Goal: Information Seeking & Learning: Learn about a topic

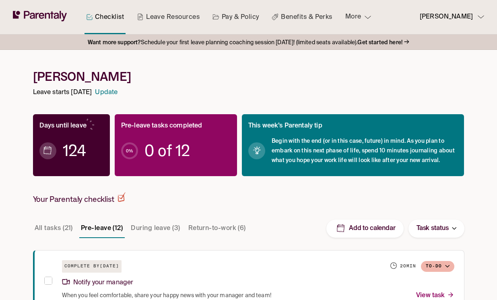
click at [346, 13] on button "More" at bounding box center [358, 17] width 39 height 34
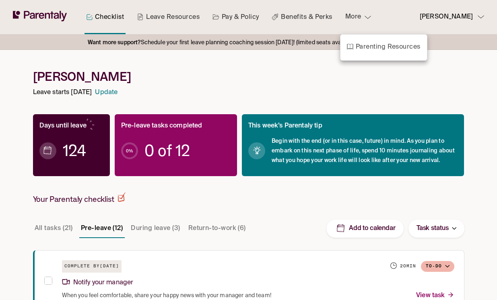
click at [309, 20] on div at bounding box center [248, 150] width 497 height 300
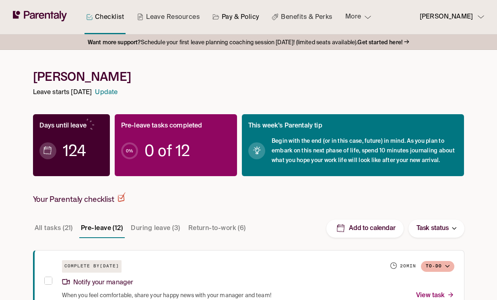
click at [247, 12] on link "Pay & Policy" at bounding box center [236, 17] width 50 height 34
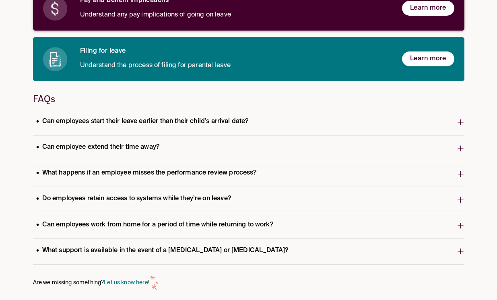
scroll to position [163, 0]
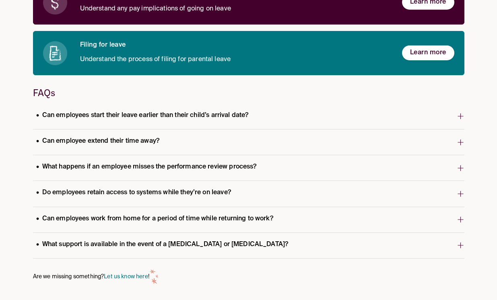
click at [176, 161] on span "What happens if an employee misses the performance review process?" at bounding box center [245, 168] width 424 height 16
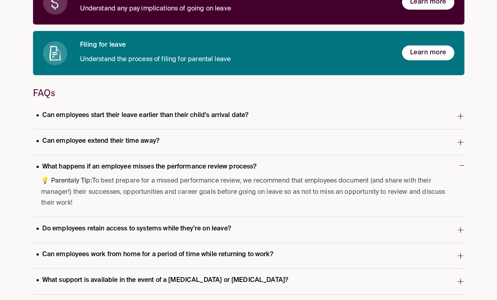
click at [176, 161] on span "What happens if an employee misses the performance review process?" at bounding box center [246, 168] width 427 height 16
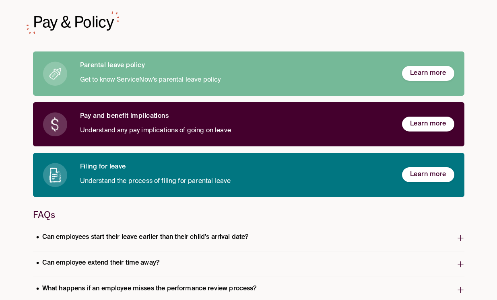
scroll to position [0, 0]
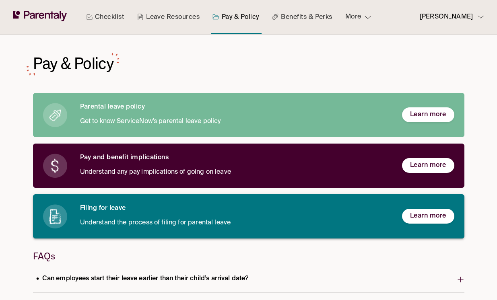
click at [136, 217] on div "Filing for leave Understand the process of filing for parental leave" at bounding box center [234, 216] width 309 height 24
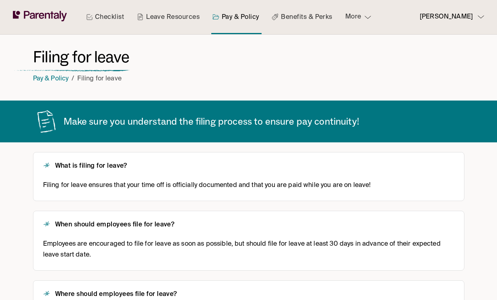
click at [91, 19] on icon at bounding box center [89, 17] width 6 height 6
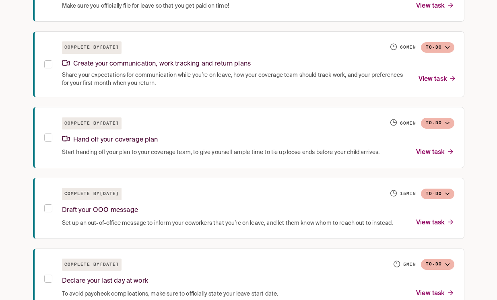
scroll to position [812, 0]
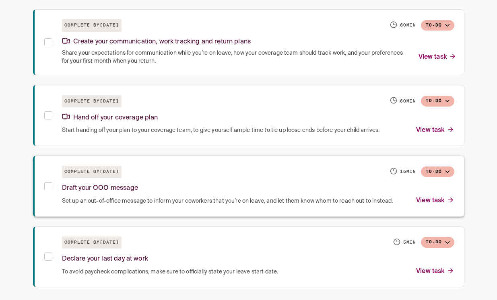
click at [98, 194] on div "Draft your OOO message" at bounding box center [258, 186] width 392 height 17
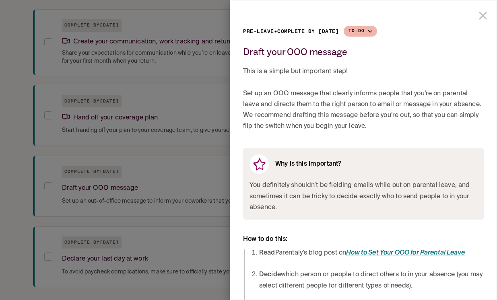
click at [480, 19] on icon "close drawer" at bounding box center [483, 16] width 14 height 14
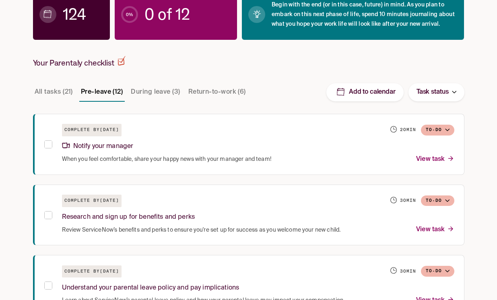
scroll to position [4, 0]
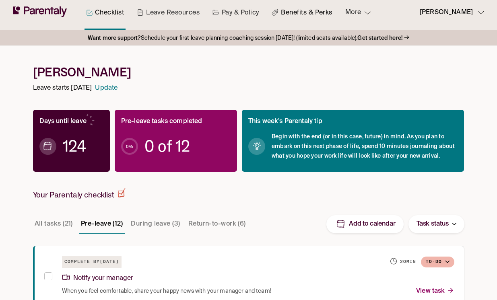
click at [301, 10] on link "Benefits & Perks" at bounding box center [302, 13] width 64 height 34
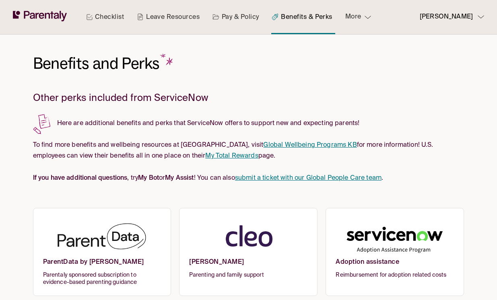
scroll to position [8, 0]
